Goal: Task Accomplishment & Management: Use online tool/utility

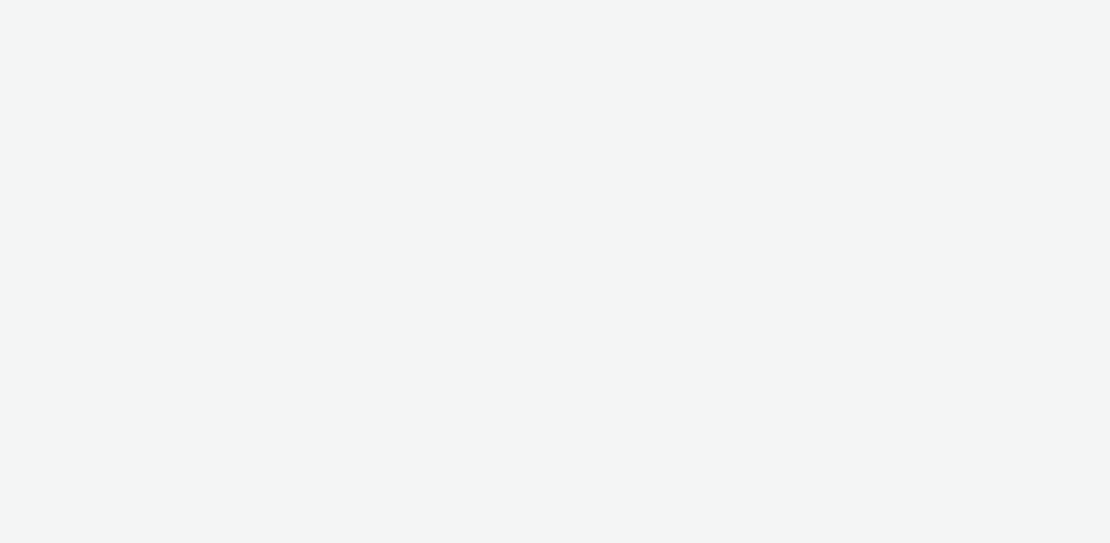
select select "ac009755-aa48-4799-8050-7a339a378eb8"
select select "71807724-10f7-4e4c-8b0a-169380968deb"
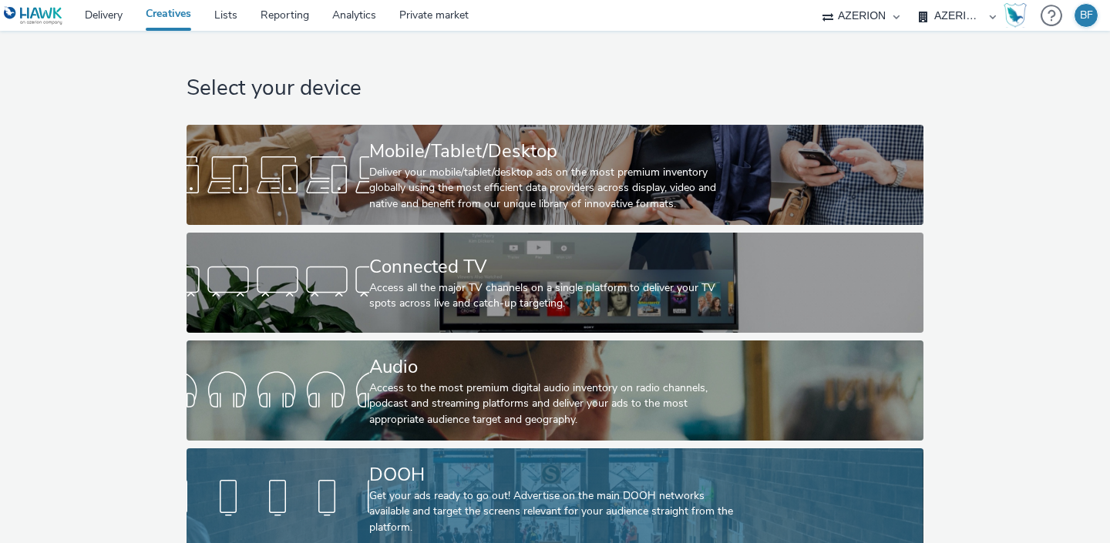
click at [358, 489] on div at bounding box center [278, 498] width 183 height 49
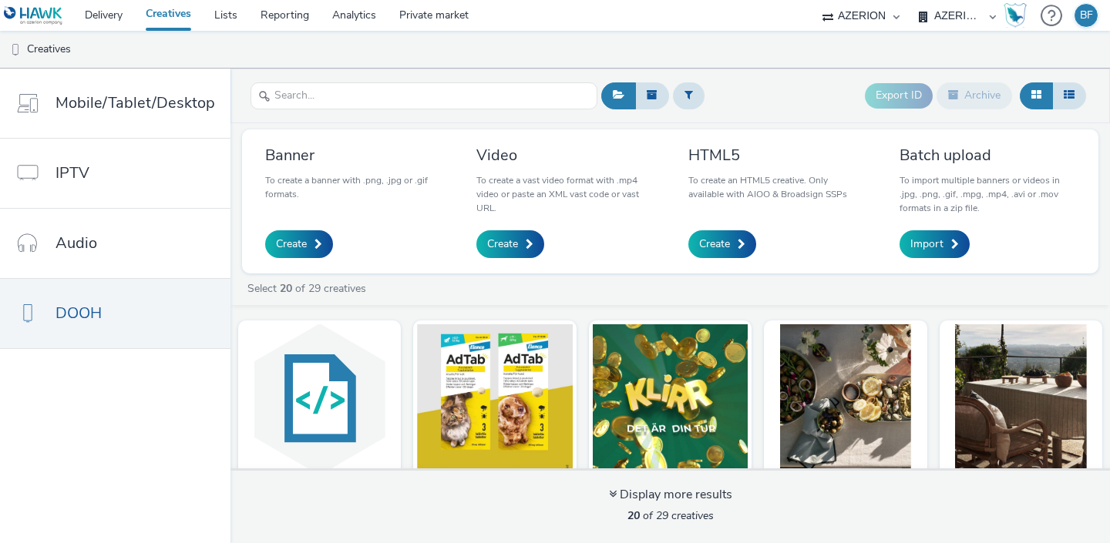
click at [861, 18] on select "Abkom AB Ad-on Media Nordic AZERION Bright Media Agency AB Exsitec OpusEtt Prog…" at bounding box center [861, 15] width 92 height 31
click at [815, 0] on select "Abkom AB Ad-on Media Nordic AZERION Bright Media Agency AB Exsitec OpusEtt Prog…" at bounding box center [861, 15] width 92 height 31
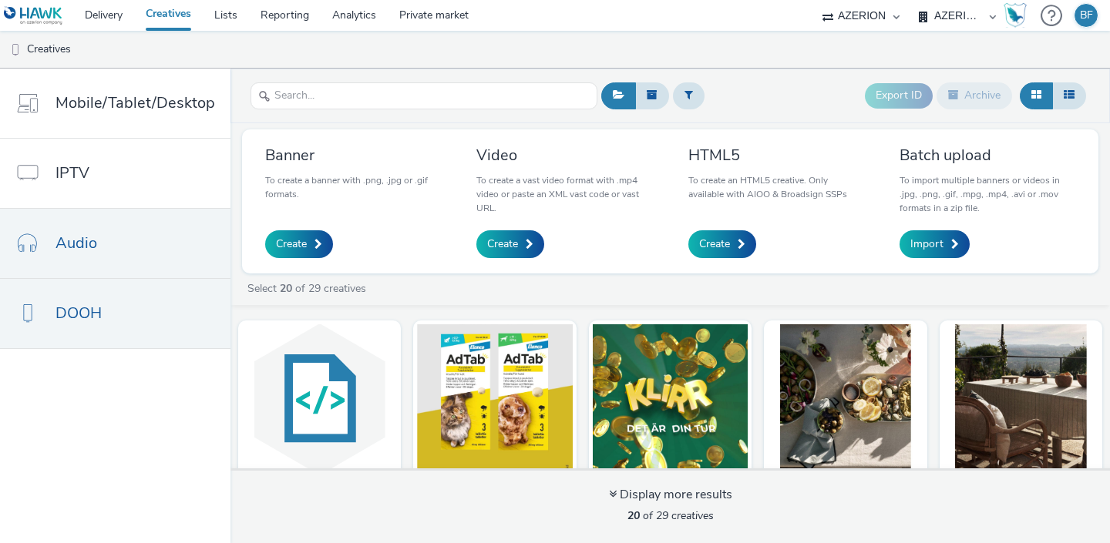
click at [90, 246] on span "Audio" at bounding box center [76, 243] width 42 height 22
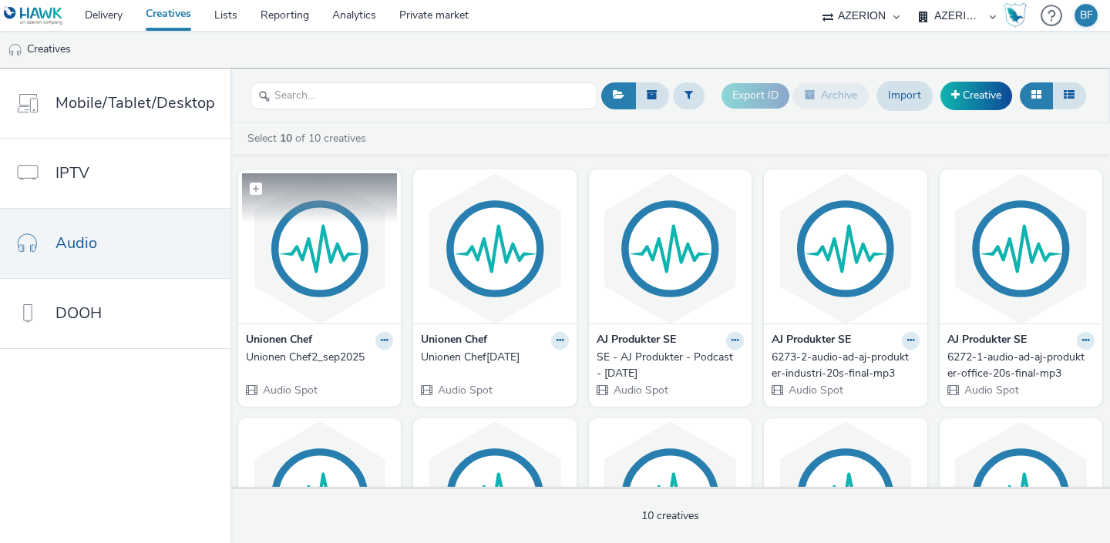
click at [336, 291] on img at bounding box center [319, 248] width 155 height 150
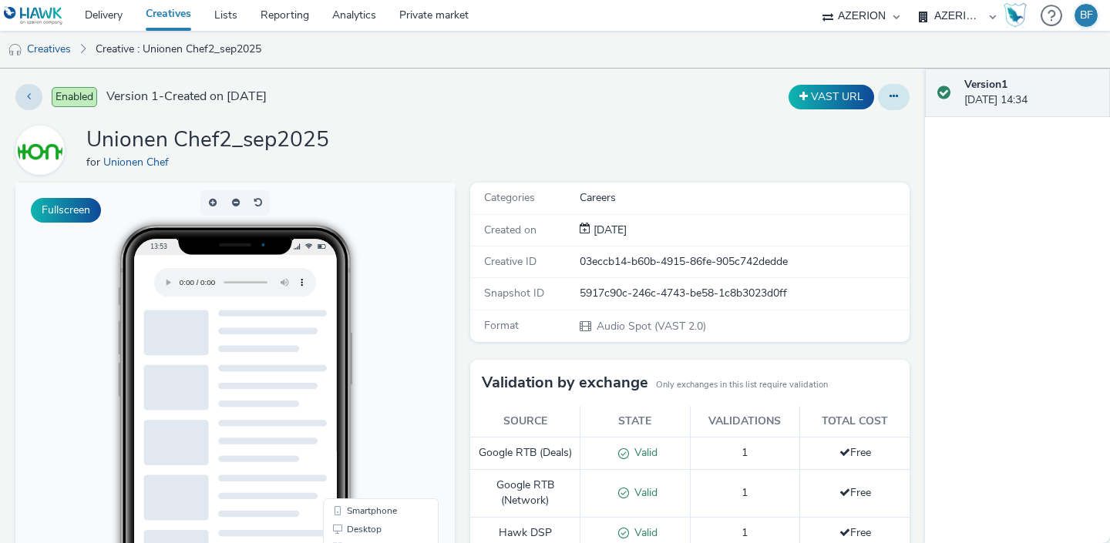
click at [888, 103] on button at bounding box center [894, 97] width 32 height 26
click at [859, 136] on link "Edit" at bounding box center [852, 128] width 116 height 31
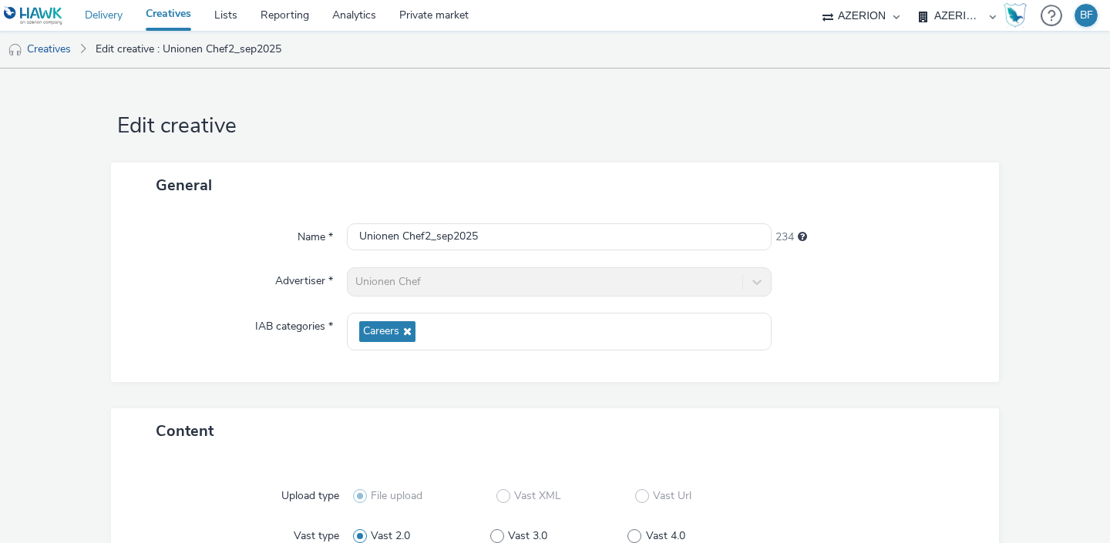
click at [97, 18] on link "Delivery" at bounding box center [103, 15] width 61 height 31
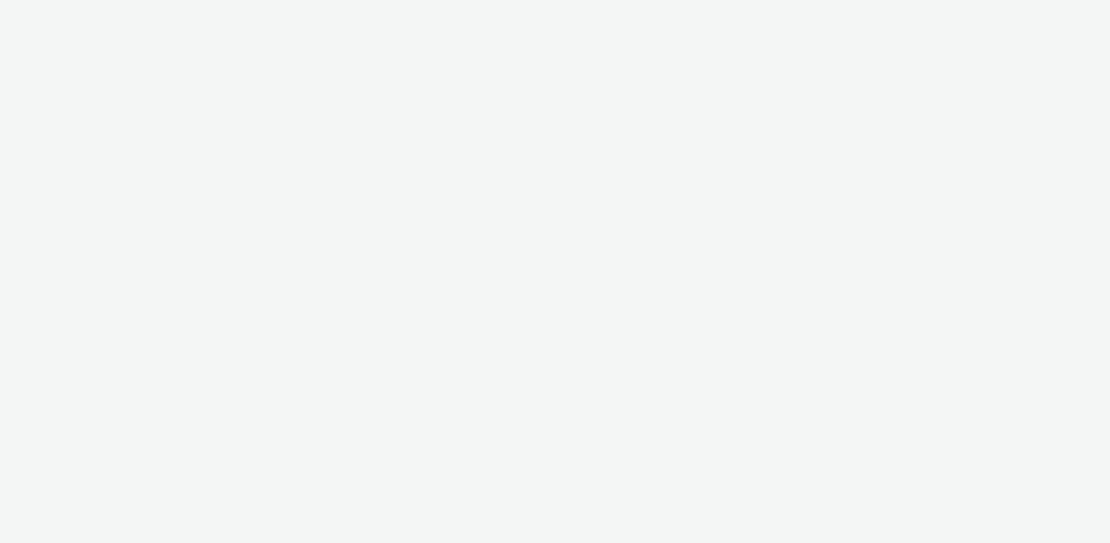
select select "af150737-b43f-4ba5-bd9a-a1cb8d97585b"
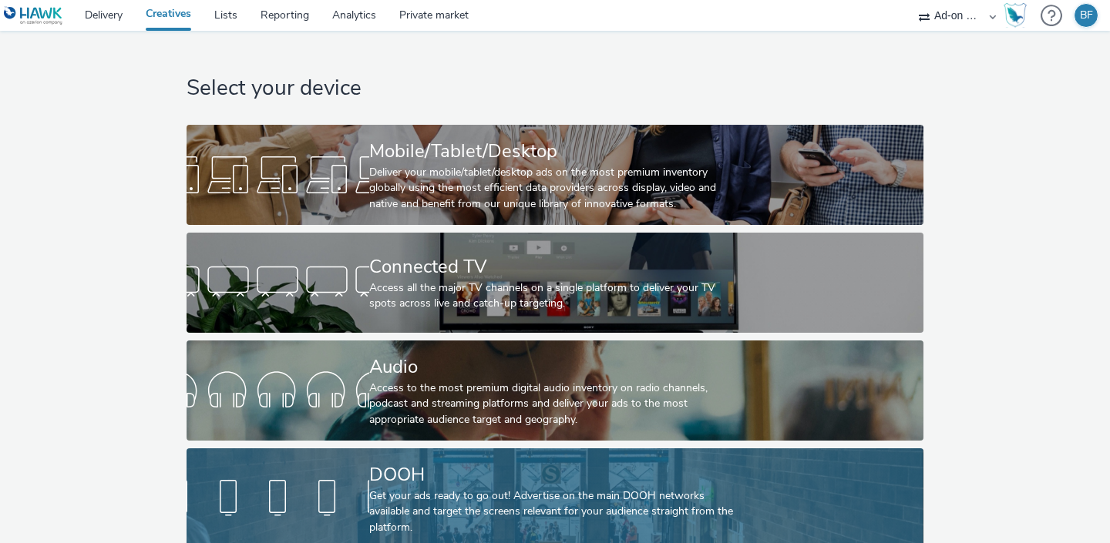
scroll to position [13, 0]
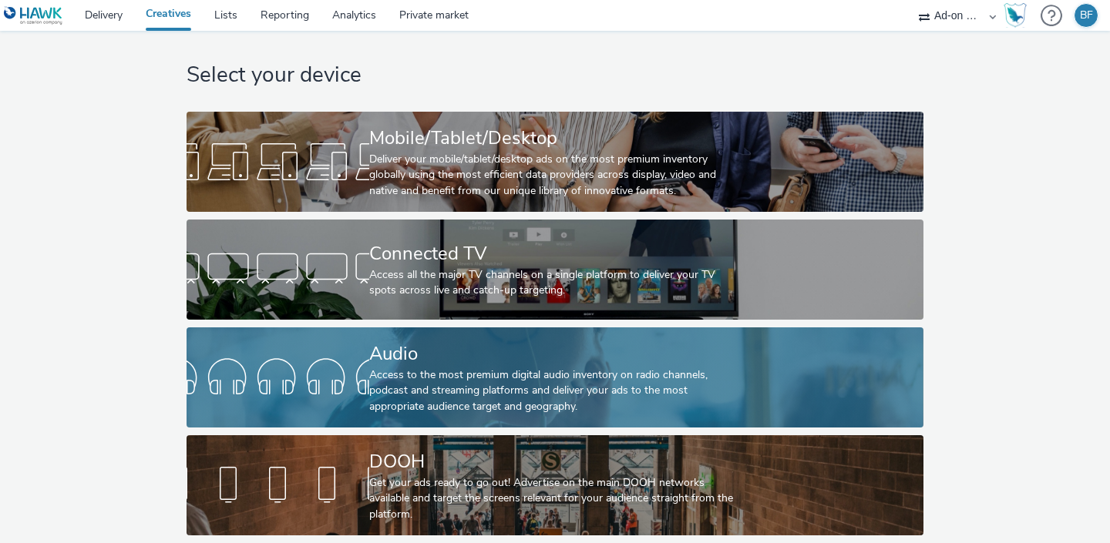
click at [345, 386] on div at bounding box center [278, 377] width 183 height 49
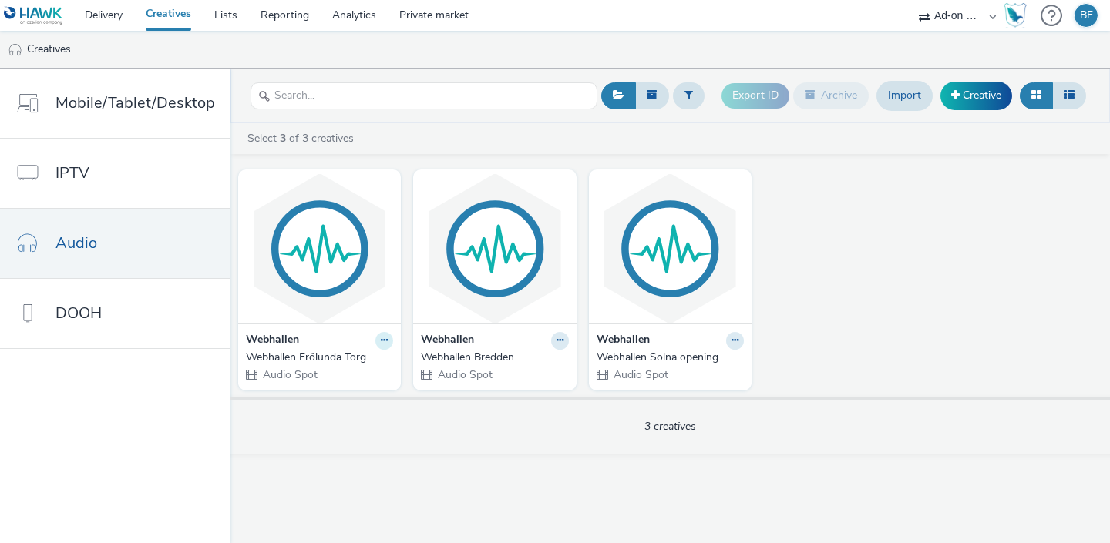
click at [382, 343] on icon at bounding box center [384, 340] width 7 height 9
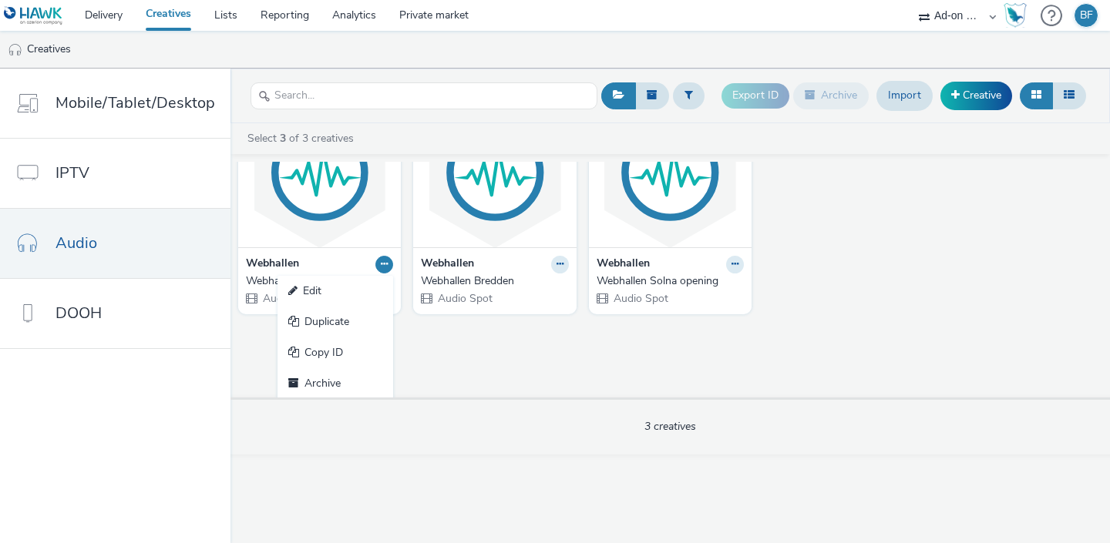
scroll to position [79, 0]
click at [426, 361] on div "Webhallen Edit Duplicate Copy ID Archive Webhallen Frölunda Torg Audio Spot Web…" at bounding box center [669, 280] width 879 height 236
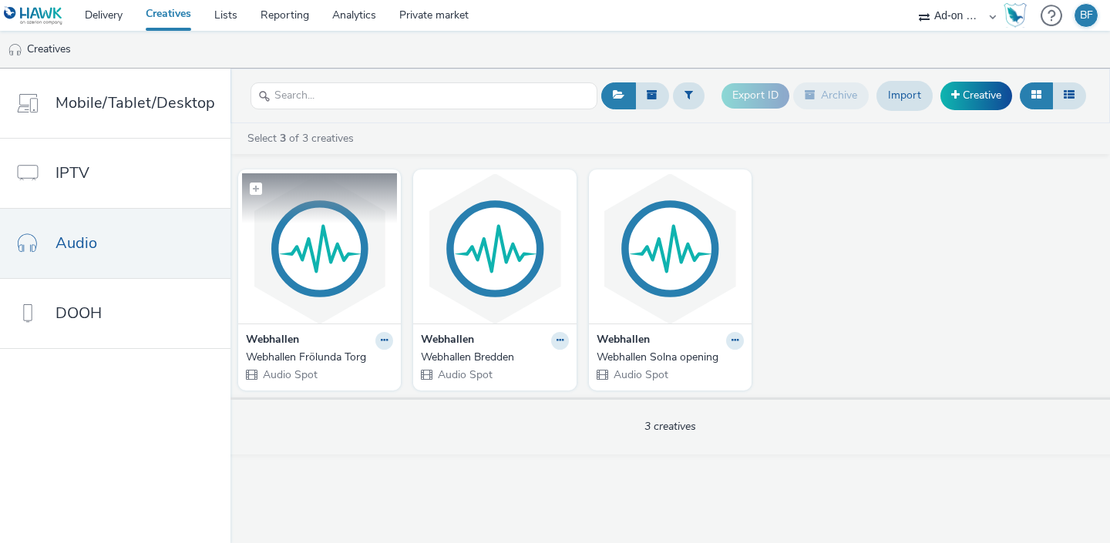
click at [330, 270] on img at bounding box center [319, 248] width 155 height 150
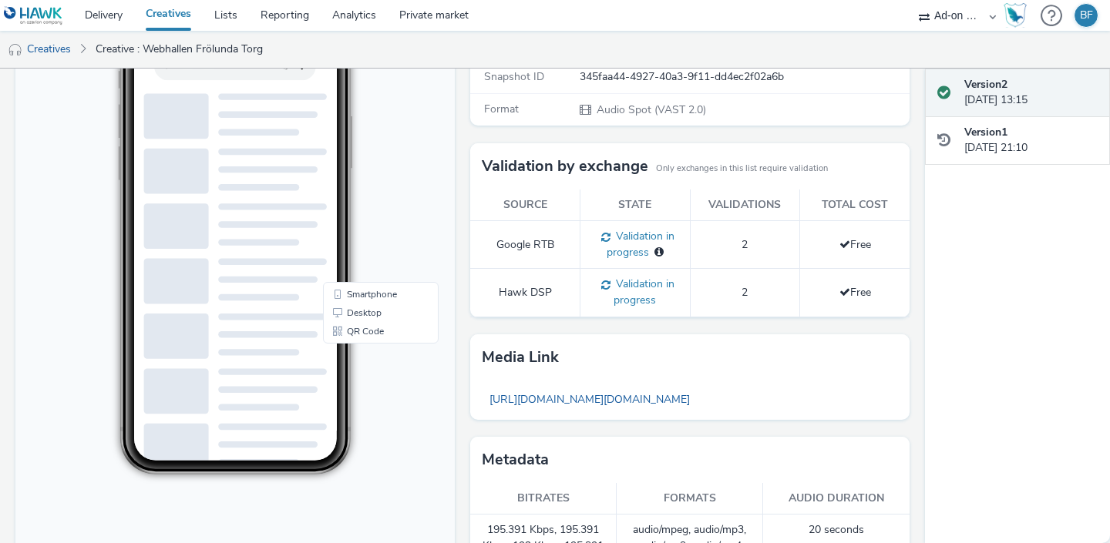
scroll to position [288, 0]
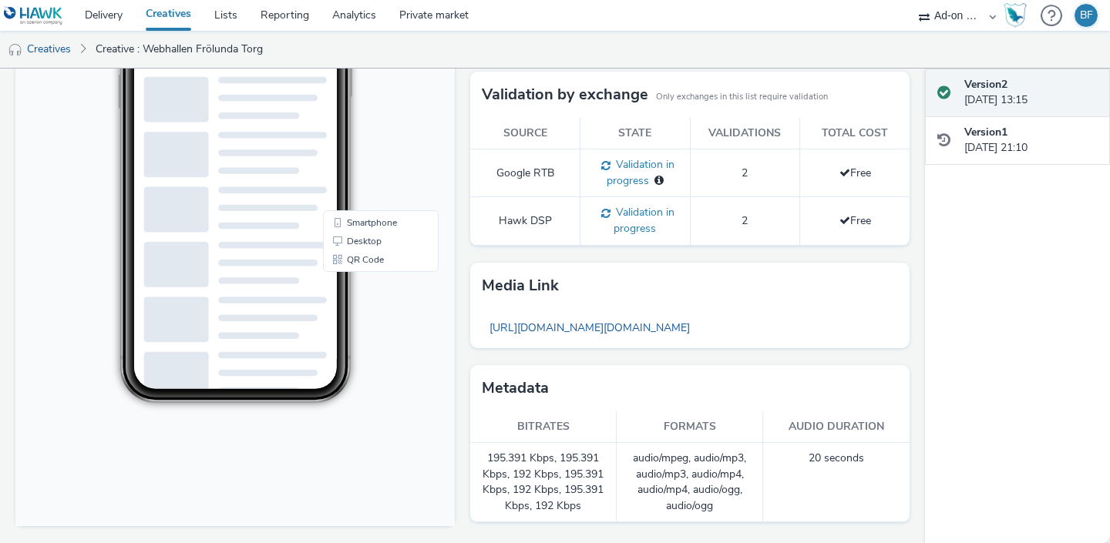
click at [463, 207] on div "Categories Shopping Created on [DATE] Creative ID 8d1b03ea-2a30-45e4-a3f7-bc503…" at bounding box center [685, 218] width 447 height 649
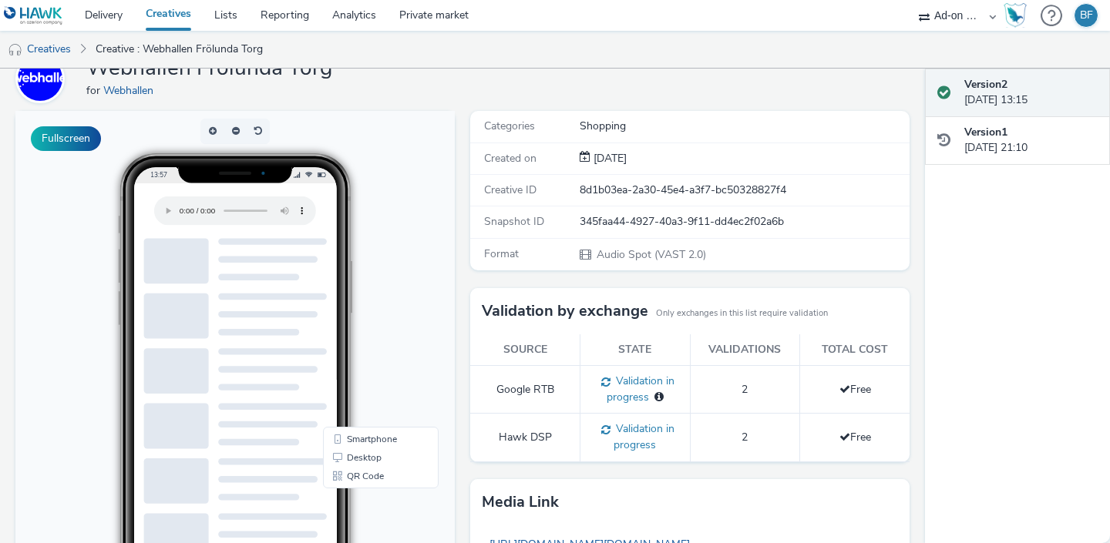
scroll to position [0, 0]
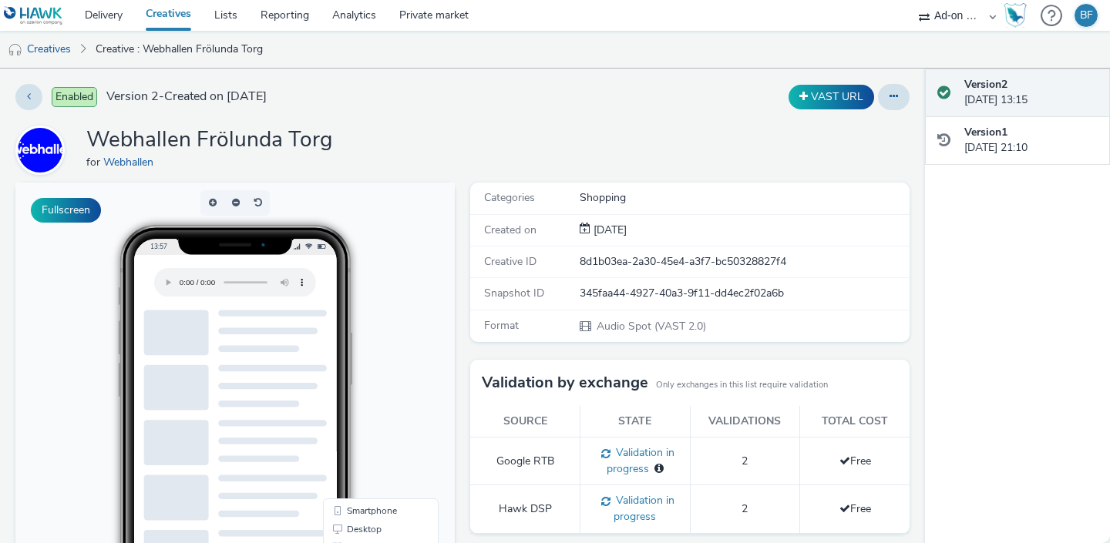
click at [463, 207] on div "Categories Shopping Created on [DATE] Creative ID 8d1b03ea-2a30-45e4-a3f7-bc503…" at bounding box center [685, 507] width 447 height 649
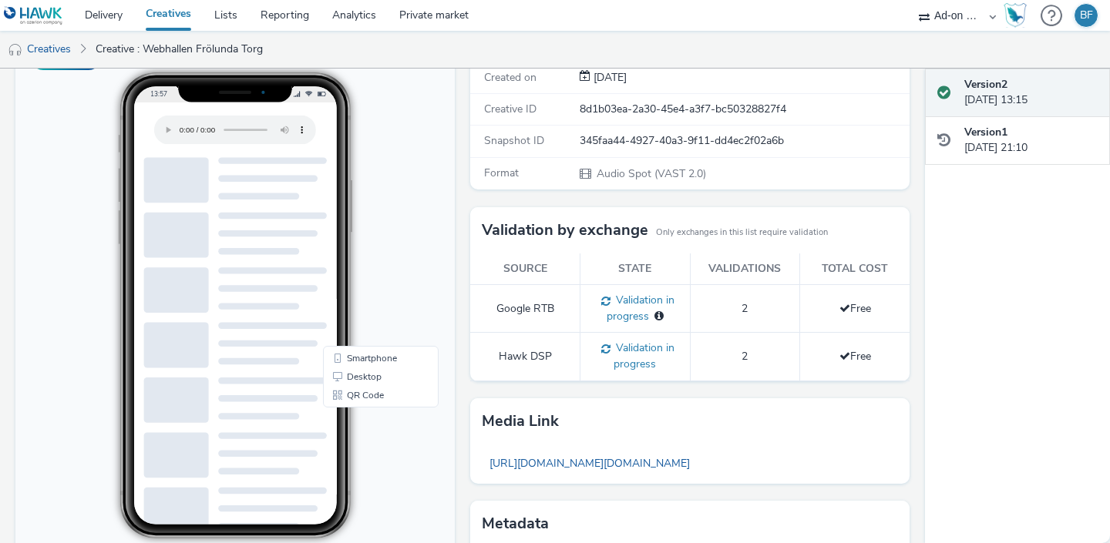
scroll to position [253, 0]
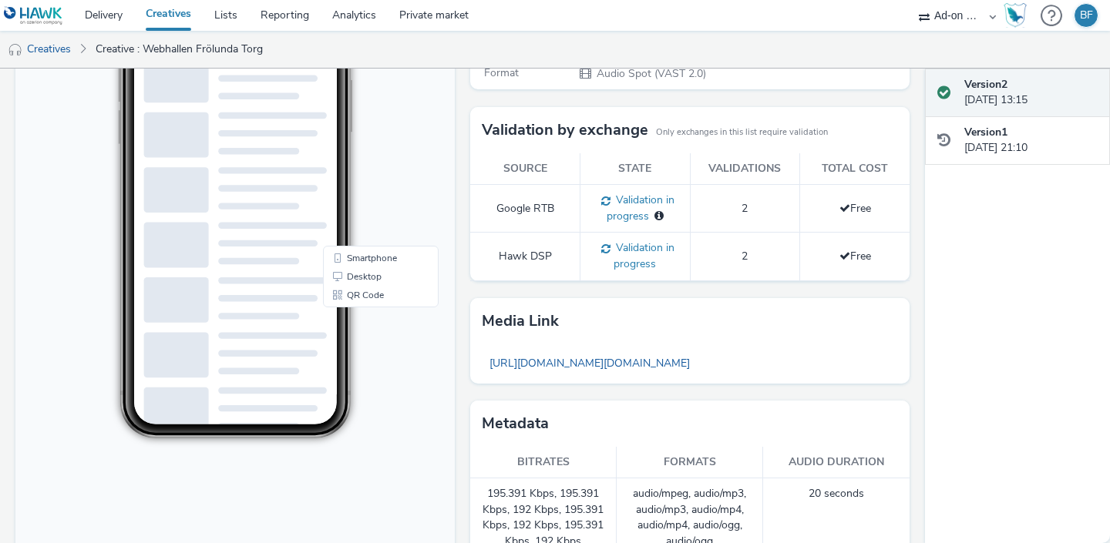
click at [459, 223] on div "Fullscreen" at bounding box center [238, 254] width 447 height 649
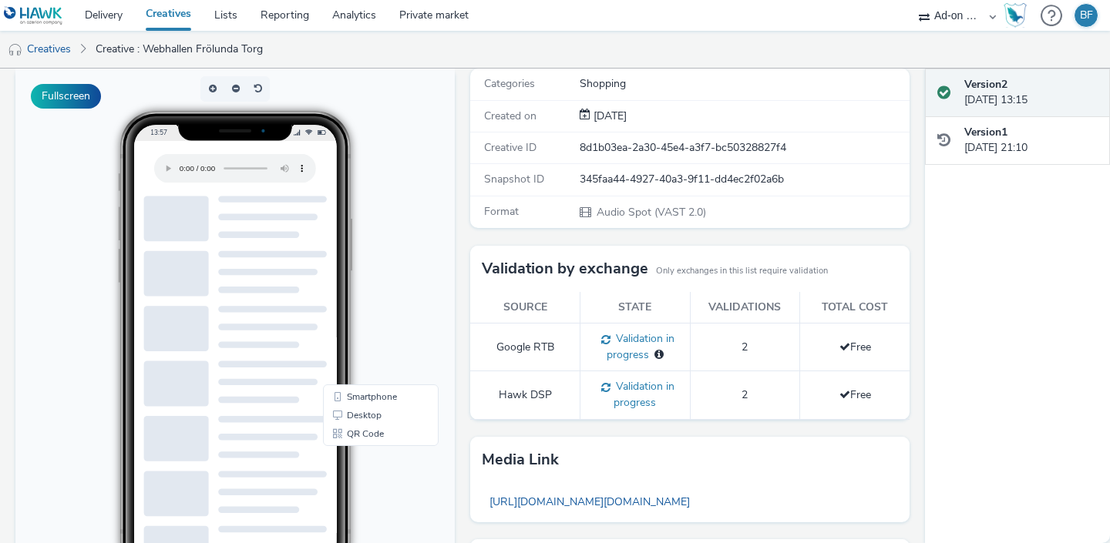
scroll to position [0, 0]
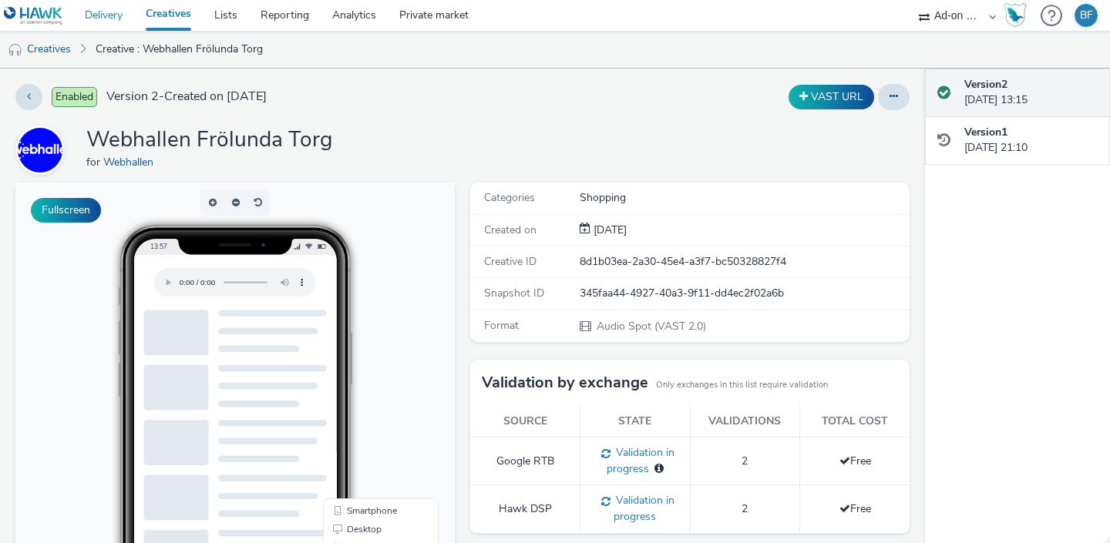
click at [113, 18] on link "Delivery" at bounding box center [103, 15] width 61 height 31
